Goal: Transaction & Acquisition: Purchase product/service

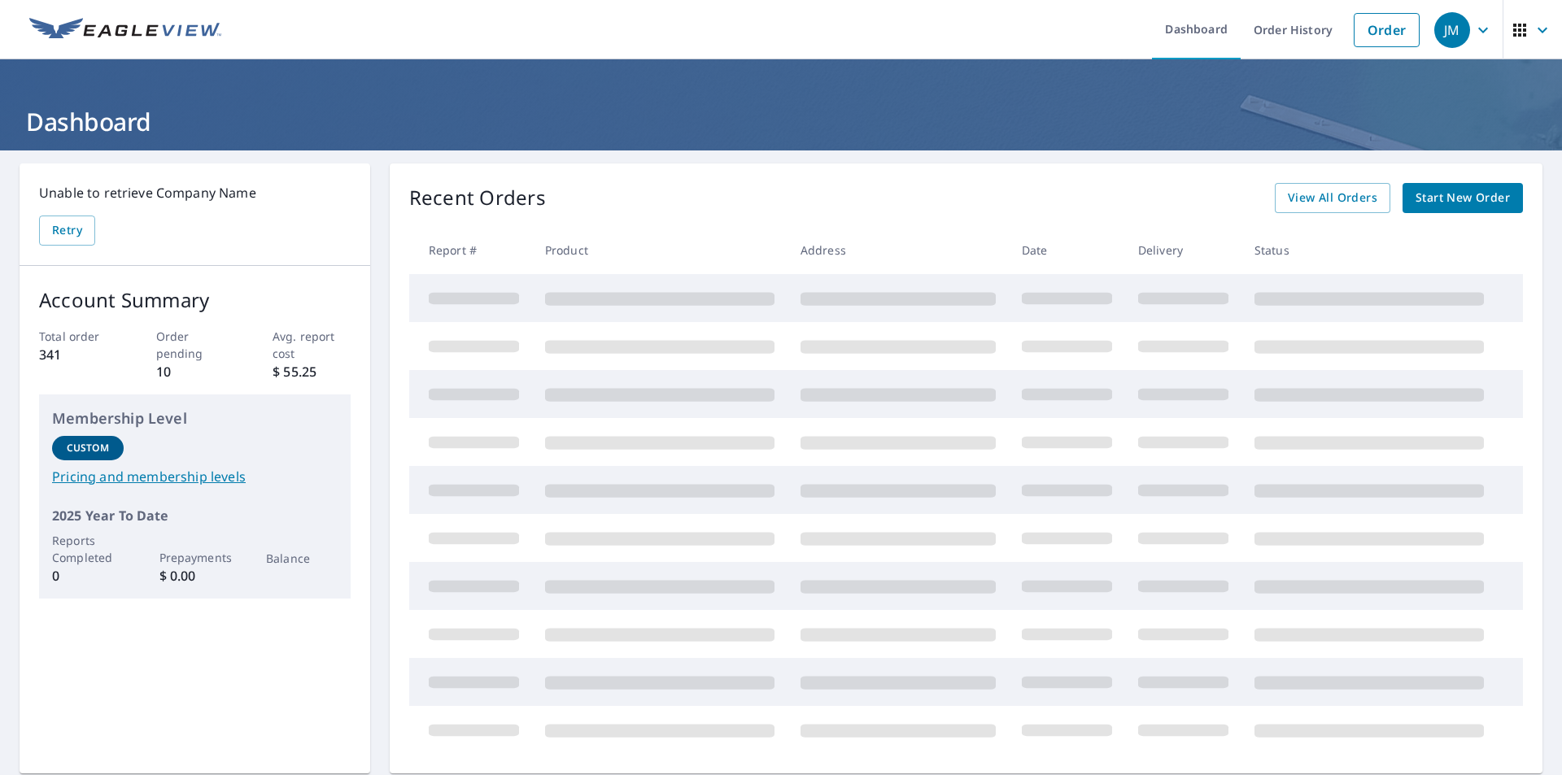
click at [1457, 202] on span "Start New Order" at bounding box center [1462, 198] width 94 height 20
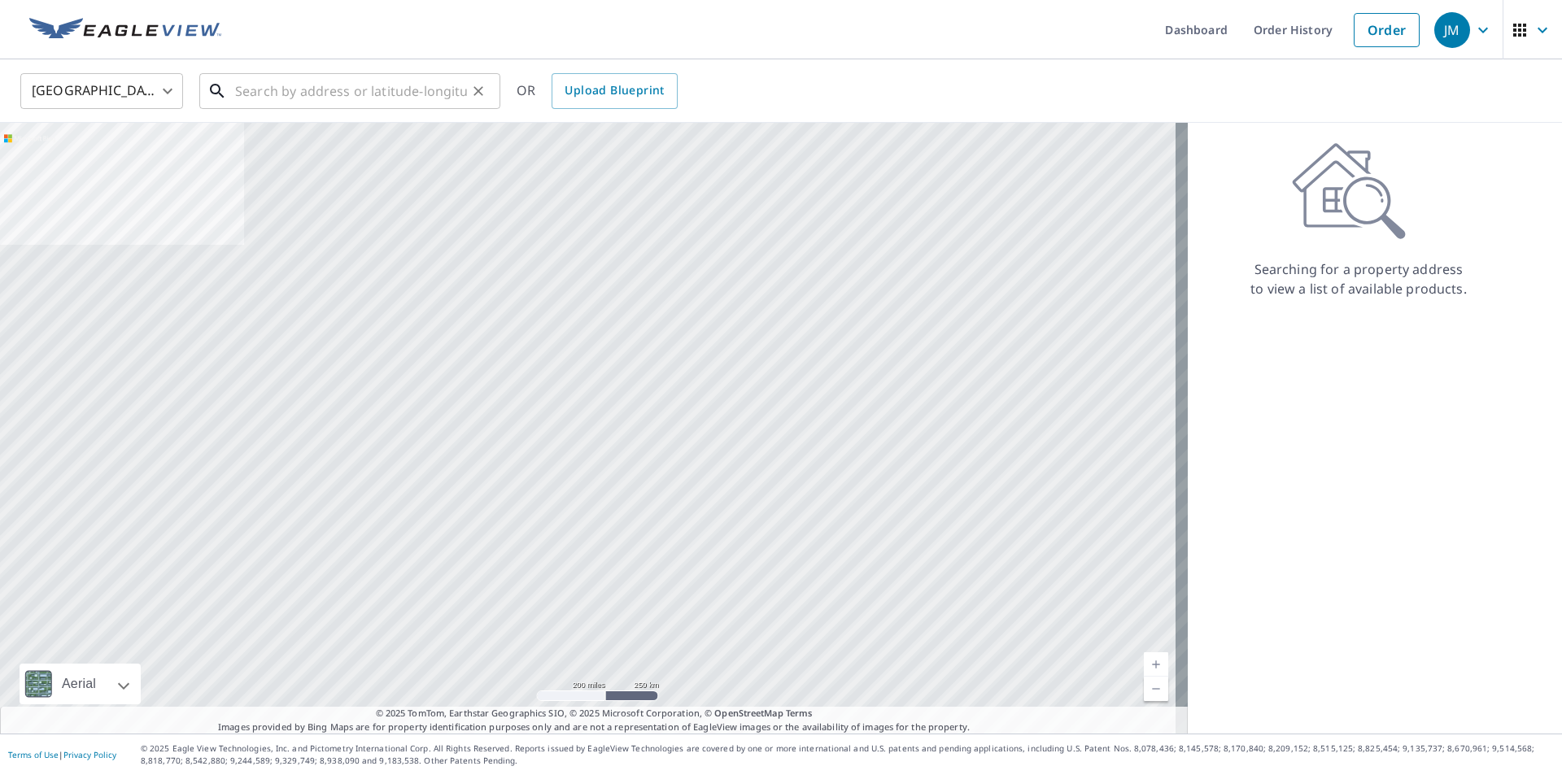
click at [257, 97] on input "text" at bounding box center [351, 91] width 232 height 46
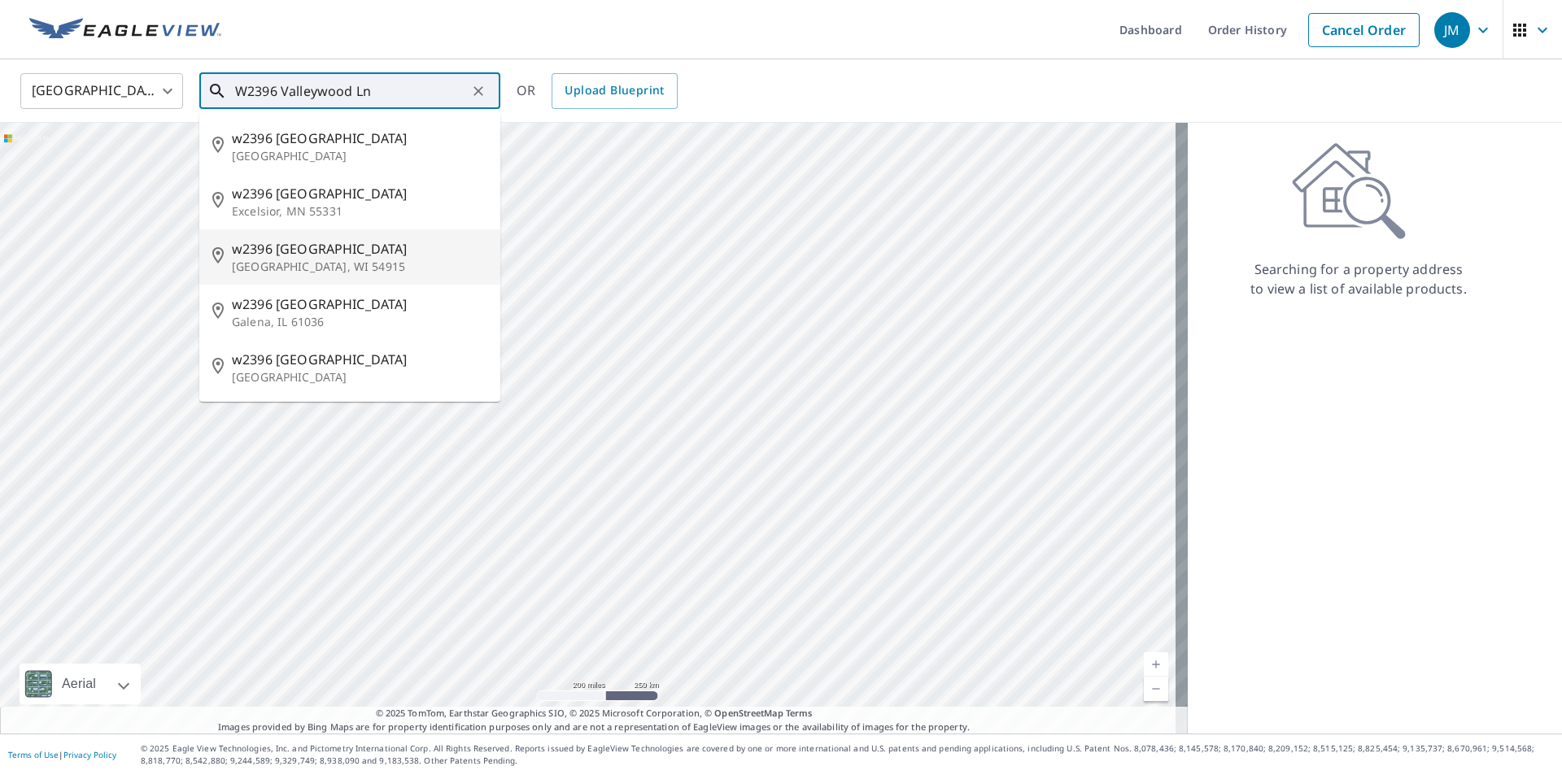
click at [273, 269] on p "[GEOGRAPHIC_DATA], WI 54915" at bounding box center [359, 267] width 255 height 16
type input "[STREET_ADDRESS]"
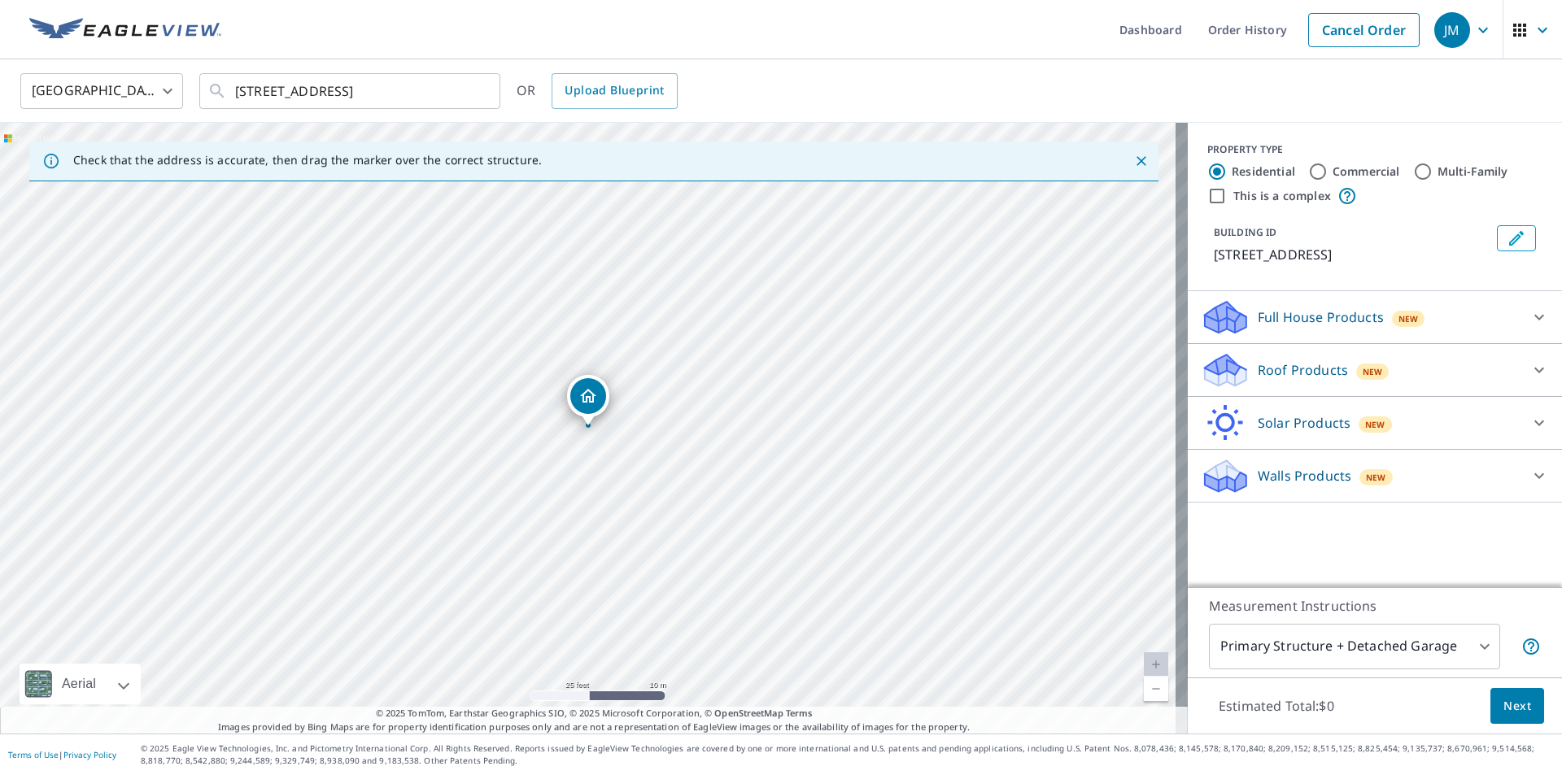
click at [1282, 375] on p "Roof Products" at bounding box center [1302, 370] width 90 height 20
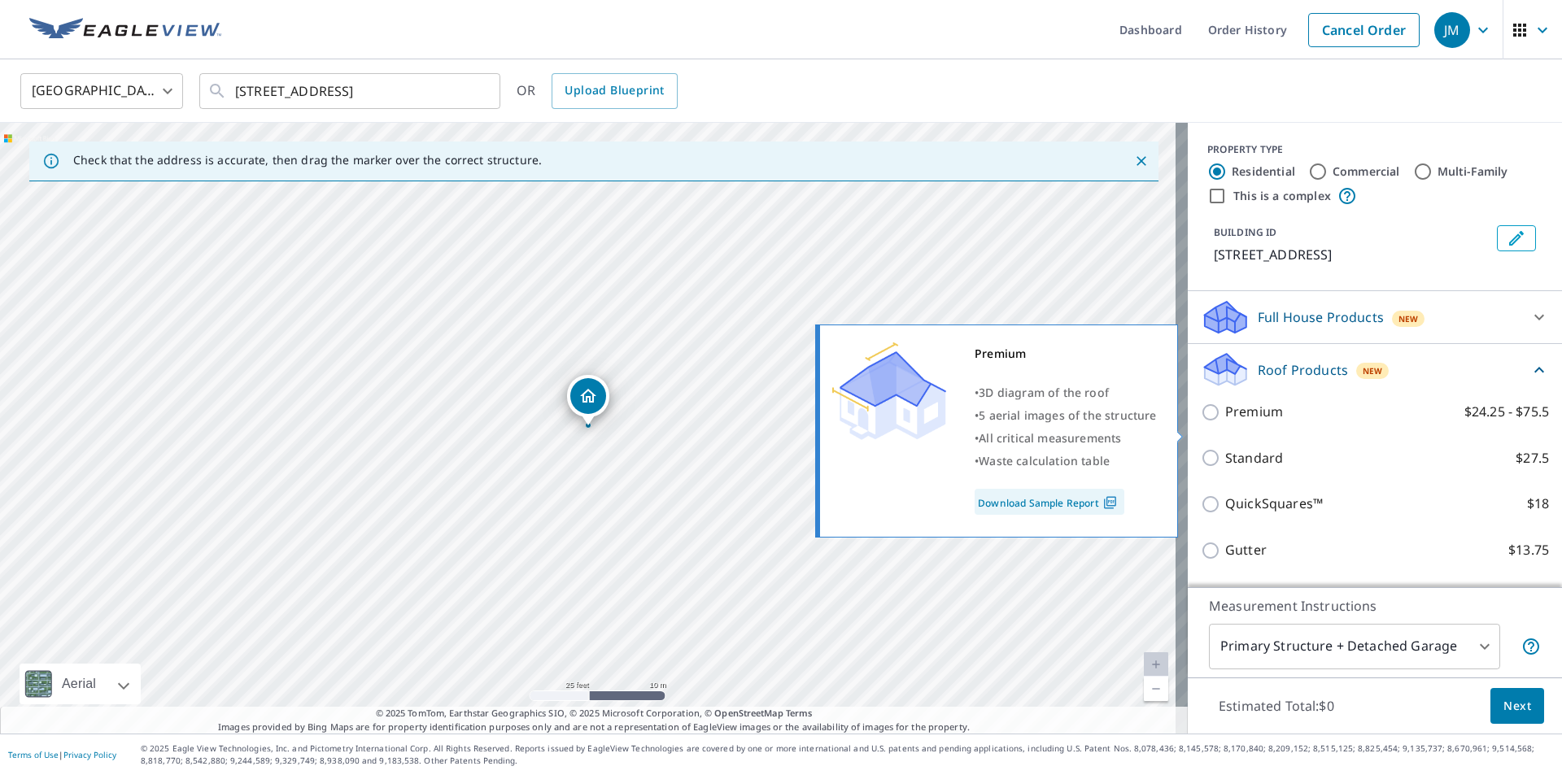
click at [1243, 422] on p "Premium" at bounding box center [1254, 412] width 58 height 20
click at [1225, 422] on input "Premium $24.25 - $75.5" at bounding box center [1212, 413] width 24 height 20
checkbox input "true"
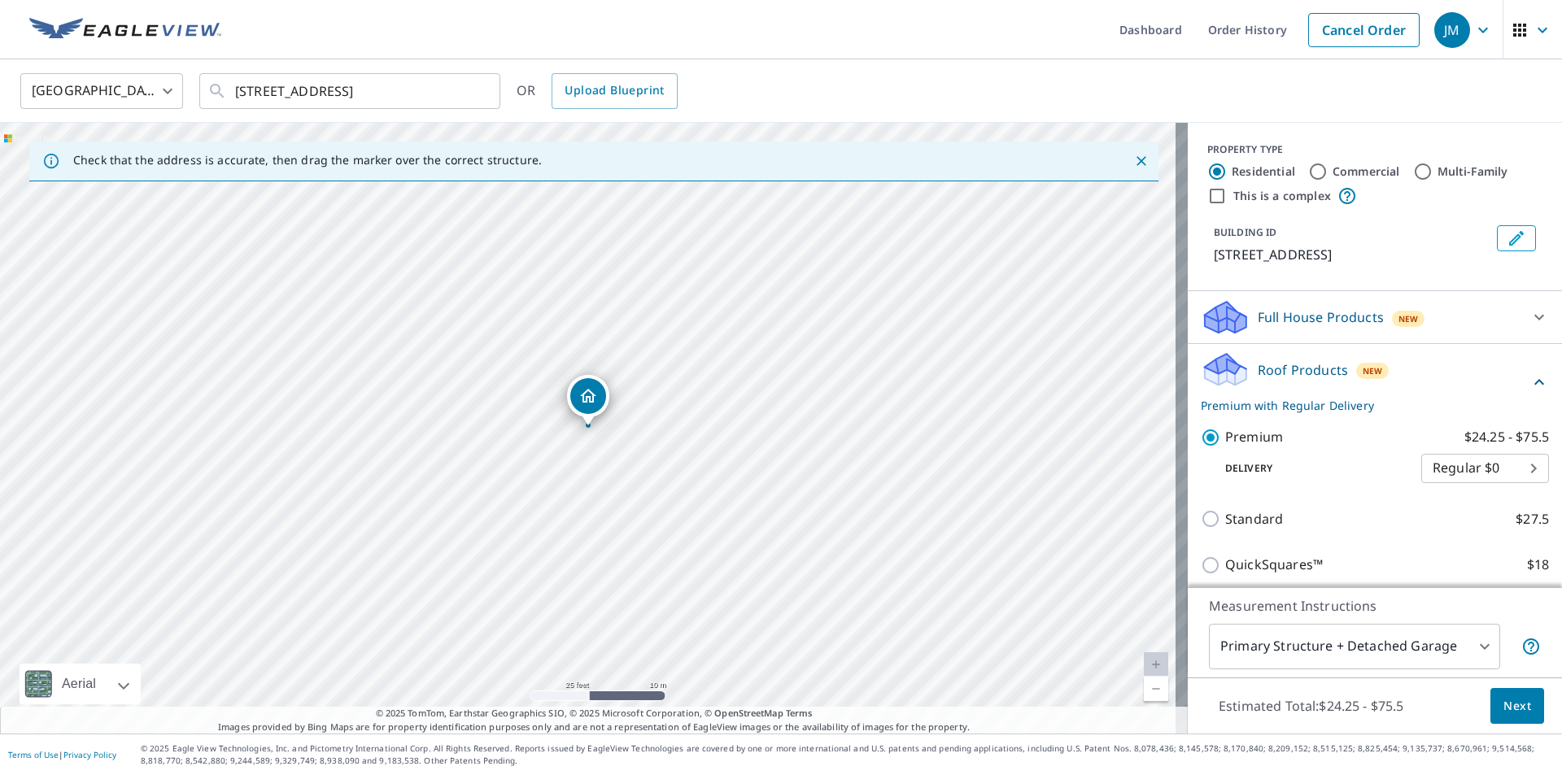
click at [1503, 710] on span "Next" at bounding box center [1517, 706] width 28 height 20
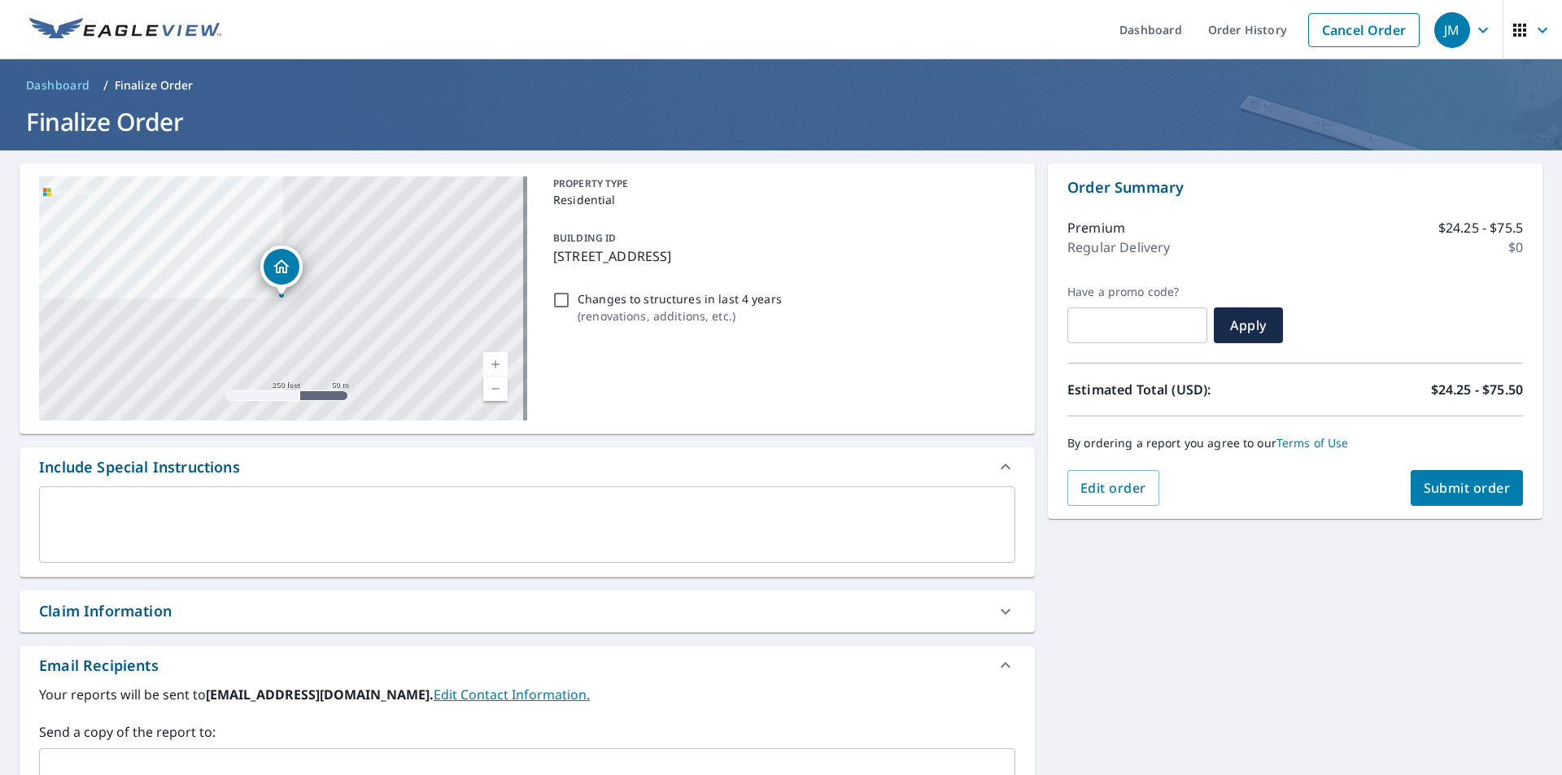
click at [1458, 483] on span "Submit order" at bounding box center [1466, 488] width 87 height 18
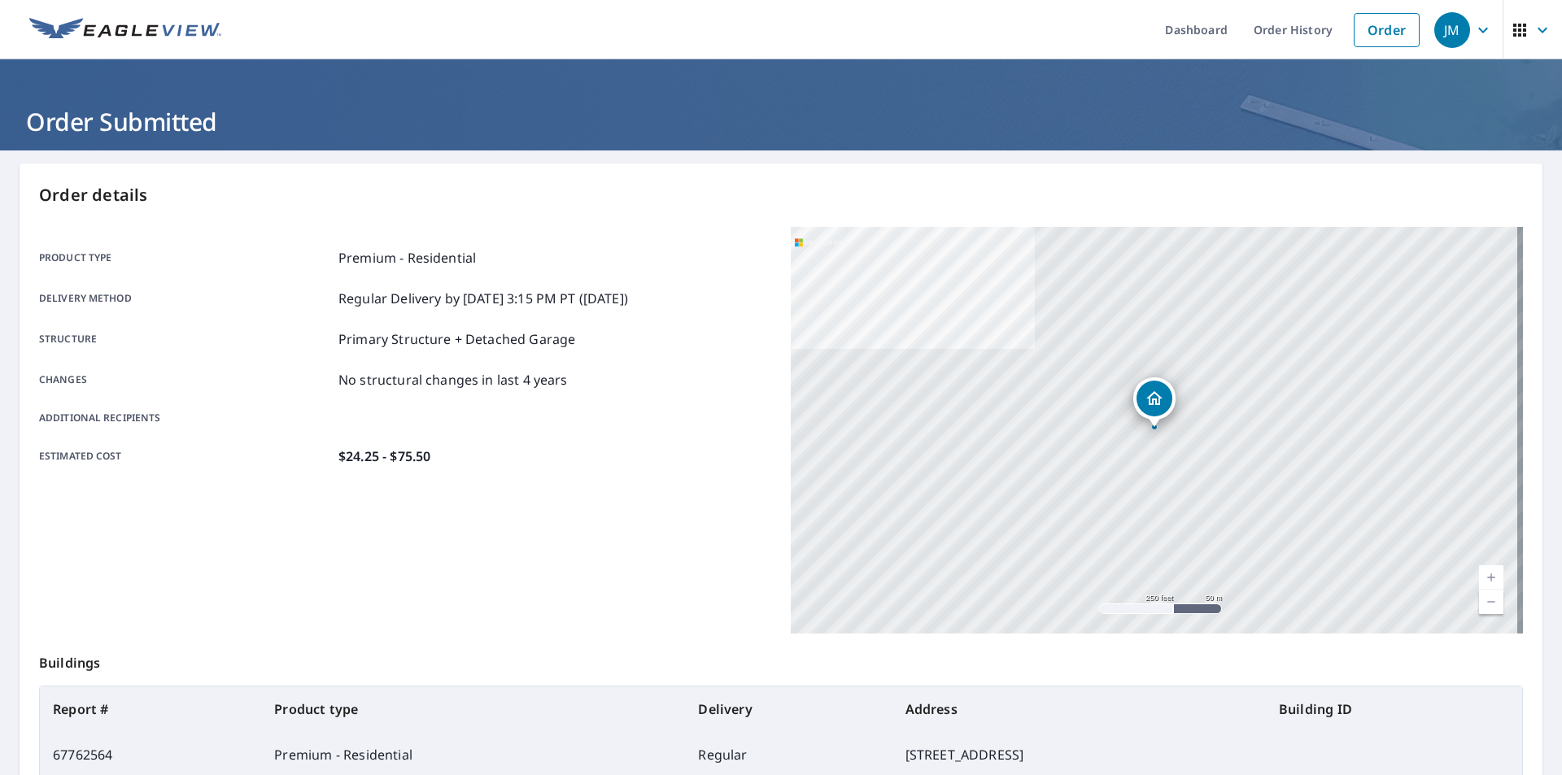
click at [661, 194] on p "Order details" at bounding box center [780, 195] width 1483 height 24
